Goal: Transaction & Acquisition: Purchase product/service

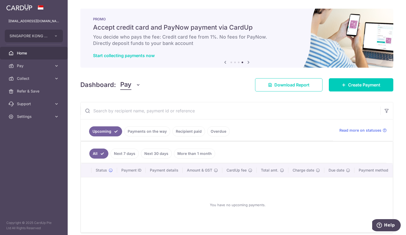
click at [179, 135] on link "Recipient paid" at bounding box center [188, 131] width 33 height 10
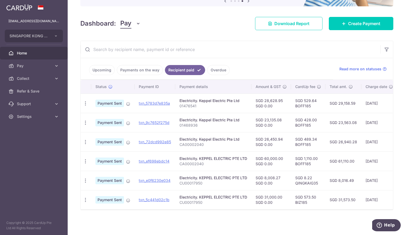
scroll to position [62, 0]
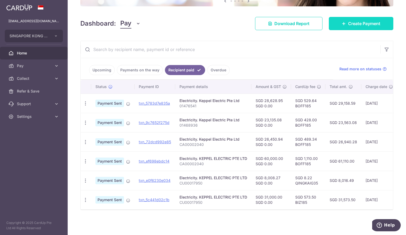
click at [343, 25] on link "Create Payment" at bounding box center [361, 23] width 64 height 13
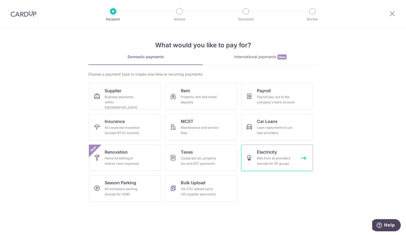
click at [273, 164] on div "Bills from all providers (except for SP group)" at bounding box center [276, 161] width 38 height 11
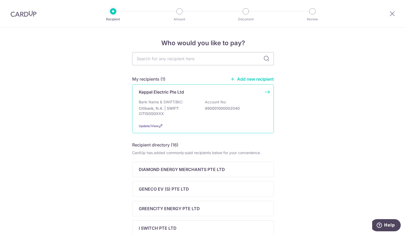
click at [197, 108] on div "Bank Name & SWIFT/BIC: Citibank, N.A. | SWIFT: CITISGSGXXX Account No: 99000100…" at bounding box center [203, 109] width 128 height 20
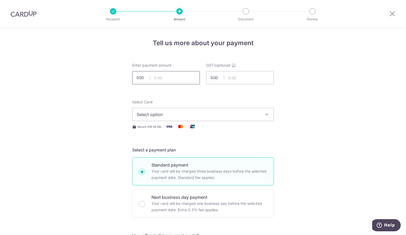
click at [158, 80] on input "text" at bounding box center [166, 77] width 68 height 13
type input "24,213.08"
click at [160, 115] on span "Select option" at bounding box center [198, 114] width 123 height 6
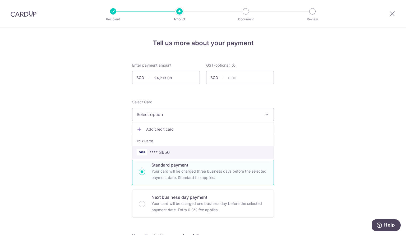
click at [160, 154] on span "**** 3650" at bounding box center [159, 152] width 20 height 6
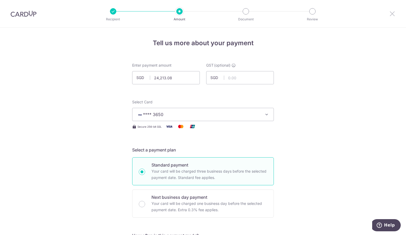
click at [392, 13] on icon at bounding box center [392, 13] width 6 height 7
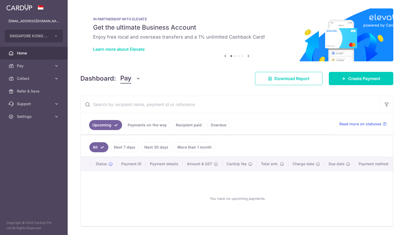
click at [179, 124] on link "Recipient paid" at bounding box center [188, 125] width 33 height 10
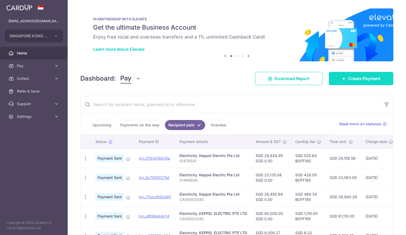
click at [359, 77] on span "Create Payment" at bounding box center [364, 78] width 32 height 6
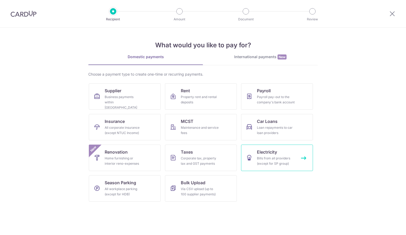
click at [286, 161] on div "Bills from all providers (except for SP group)" at bounding box center [276, 161] width 38 height 11
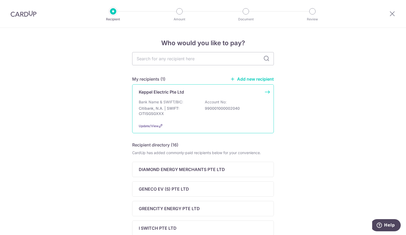
click at [206, 110] on p "990001000002040" at bounding box center [234, 108] width 59 height 5
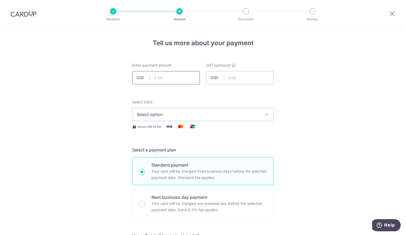
click at [176, 76] on input "text" at bounding box center [166, 77] width 68 height 13
type input "24,213.08"
click at [144, 114] on span "Select option" at bounding box center [198, 114] width 123 height 6
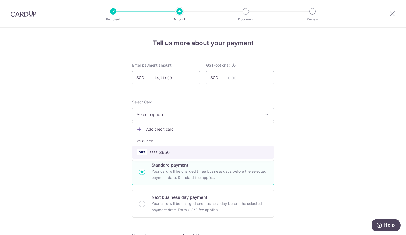
click at [142, 148] on link "**** 3650" at bounding box center [202, 152] width 141 height 13
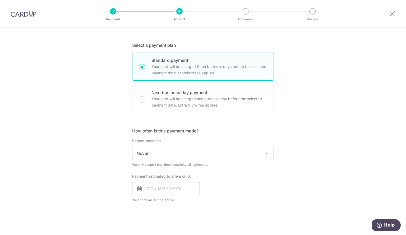
scroll to position [105, 0]
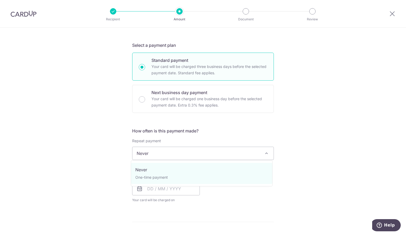
click at [168, 155] on span "Never" at bounding box center [202, 153] width 141 height 13
click at [171, 128] on h5 "How often is this payment made?" at bounding box center [203, 131] width 142 height 6
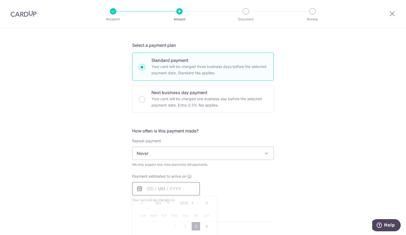
click at [148, 190] on input "text" at bounding box center [166, 188] width 68 height 13
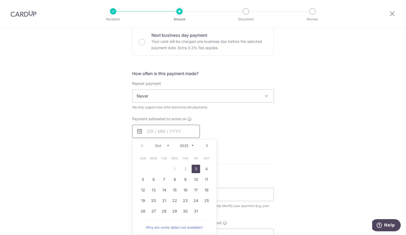
scroll to position [162, 0]
click at [193, 167] on link "3" at bounding box center [196, 169] width 8 height 8
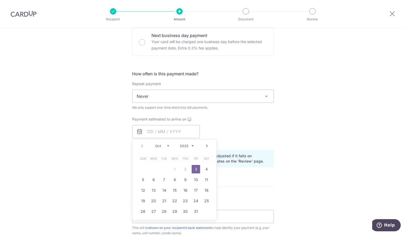
type input "[DATE]"
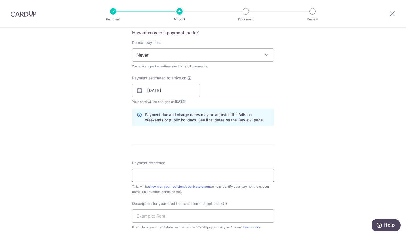
scroll to position [240, 0]
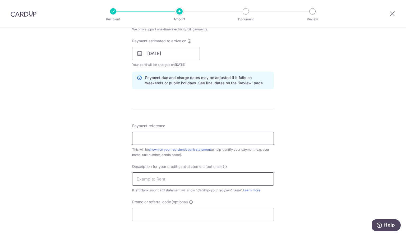
click at [138, 174] on input "text" at bounding box center [203, 178] width 142 height 13
click at [141, 216] on input "Promo or referral code (optional)" at bounding box center [203, 214] width 142 height 13
paste input "BOFF185"
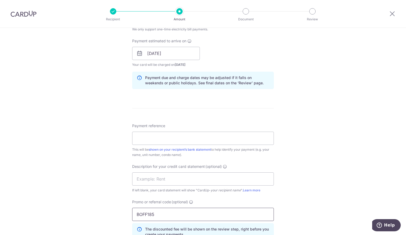
type input "BOFF185"
click at [186, 137] on input "Payment reference" at bounding box center [203, 138] width 142 height 13
paste input "CA00002040"
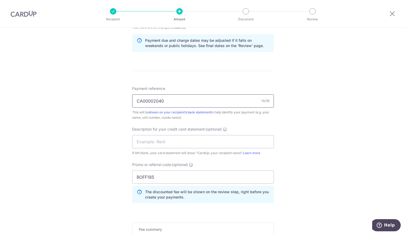
scroll to position [288, 0]
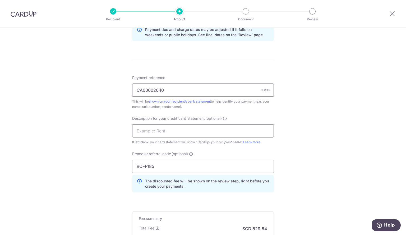
type input "CA00002040"
click at [186, 132] on input "text" at bounding box center [203, 130] width 142 height 13
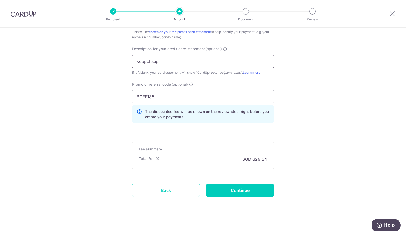
scroll to position [357, 0]
type input "keppel sep"
click at [226, 192] on input "Continue" at bounding box center [240, 190] width 68 height 13
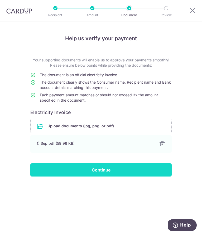
click at [67, 168] on input "Continue" at bounding box center [101, 169] width 142 height 13
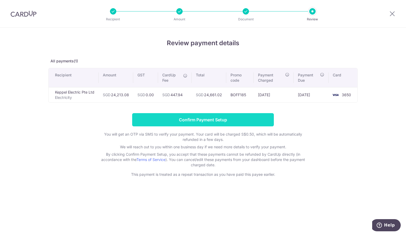
click at [201, 118] on input "Confirm Payment Setup" at bounding box center [203, 119] width 142 height 13
